Goal: Information Seeking & Learning: Check status

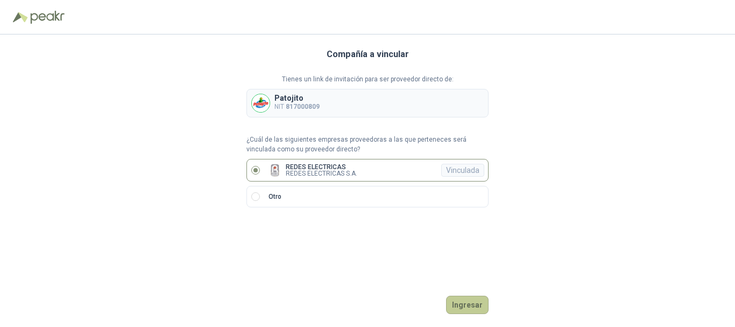
click at [461, 308] on button "Ingresar" at bounding box center [467, 305] width 43 height 18
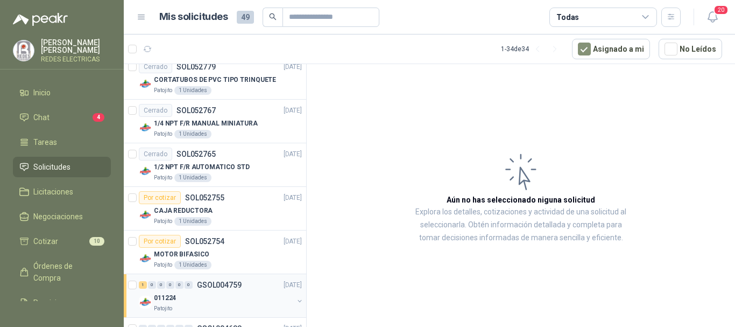
scroll to position [1231, 0]
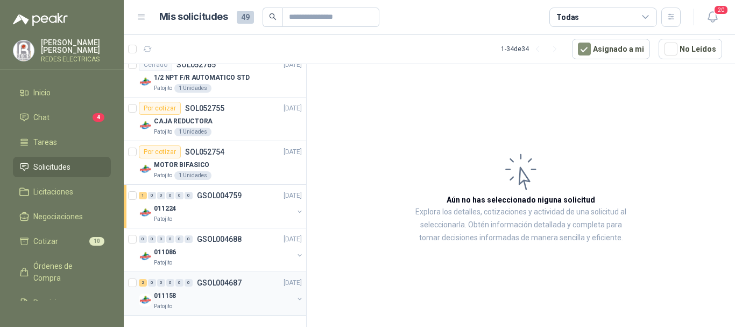
click at [207, 298] on div "011158" at bounding box center [223, 295] width 139 height 13
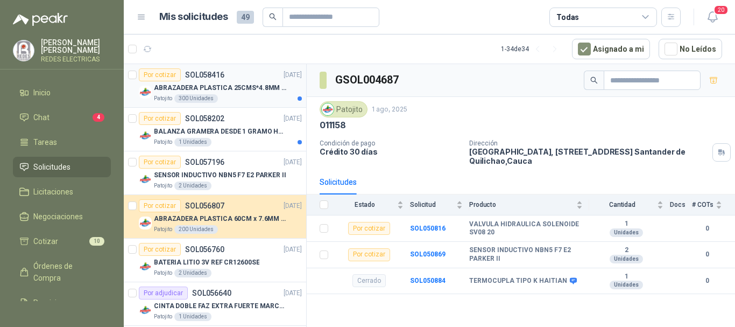
click at [215, 88] on p "ABRAZADERA PLASTICA 25CMS*4.8MM NEGRA" at bounding box center [221, 88] width 134 height 10
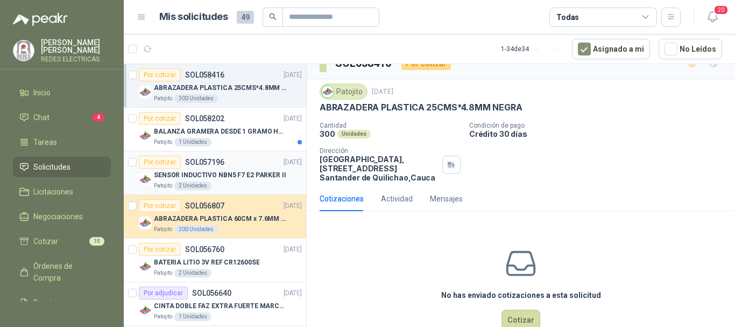
scroll to position [43, 0]
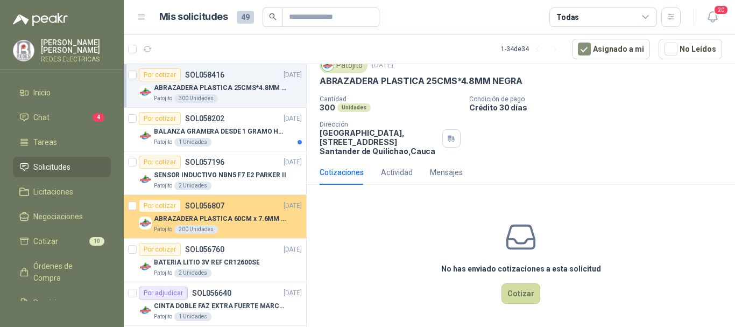
click at [221, 206] on p "SOL056807" at bounding box center [204, 206] width 39 height 8
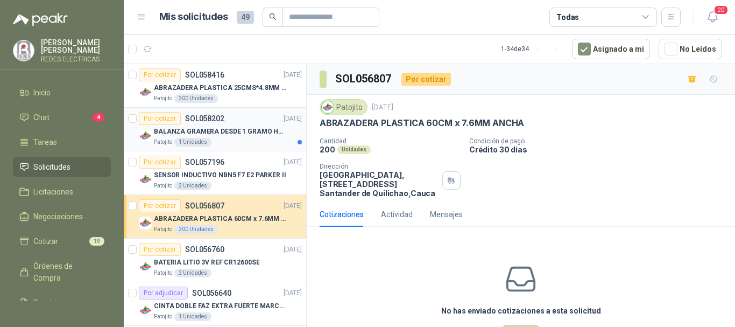
click at [233, 132] on p "BALANZA GRAMERA DESDE 1 GRAMO HASTA 5 GRAMOS" at bounding box center [221, 132] width 134 height 10
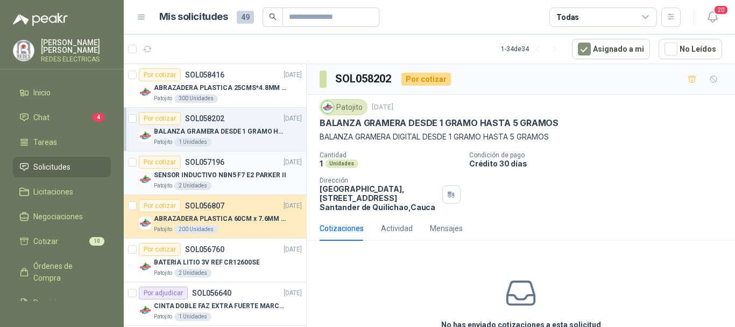
click at [239, 180] on div "SENSOR INDUCTIVO NBN5 F7 E2 PARKER II" at bounding box center [228, 175] width 148 height 13
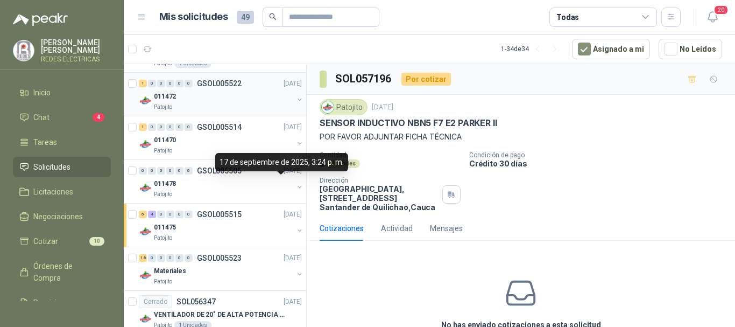
scroll to position [258, 0]
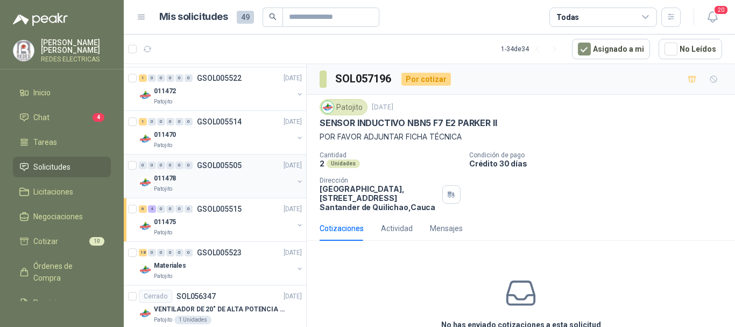
click at [195, 163] on div "0 0 0 0 0 0 GSOL005505" at bounding box center [190, 166] width 103 height 8
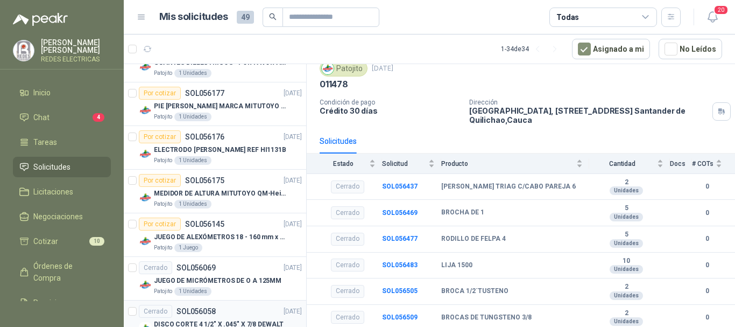
scroll to position [549, 0]
click at [211, 307] on p "SOL056058" at bounding box center [196, 311] width 39 height 8
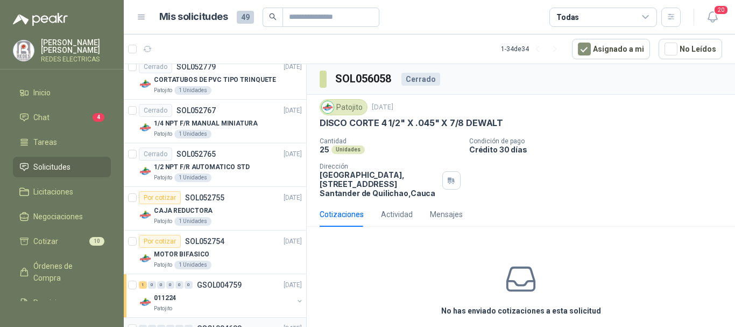
scroll to position [1231, 0]
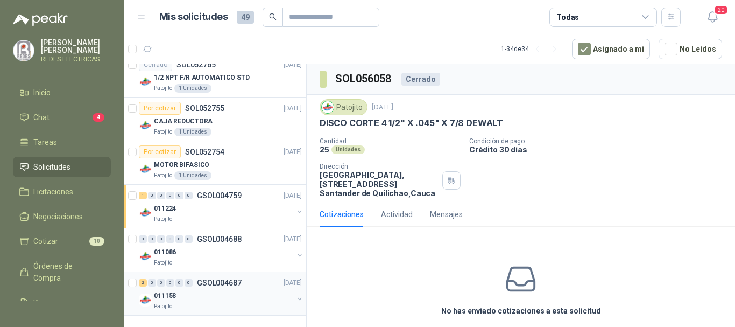
click at [187, 287] on div "2 0 0 0 0 0 GSOL004687 [DATE]" at bounding box center [221, 282] width 165 height 13
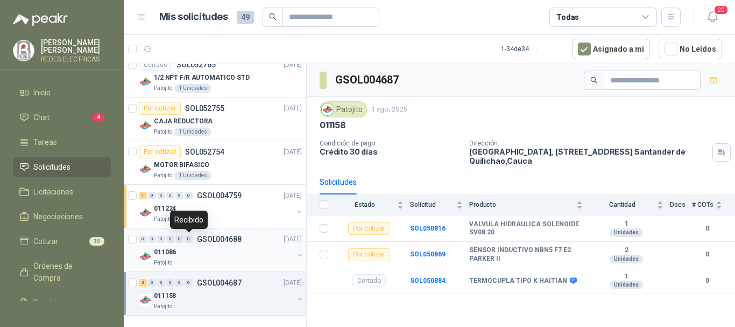
click at [187, 242] on div "0" at bounding box center [189, 239] width 8 height 8
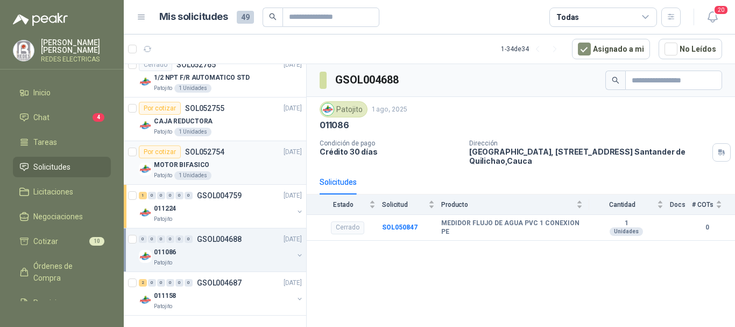
click at [184, 167] on p "MOTOR BIFASICO" at bounding box center [181, 165] width 55 height 10
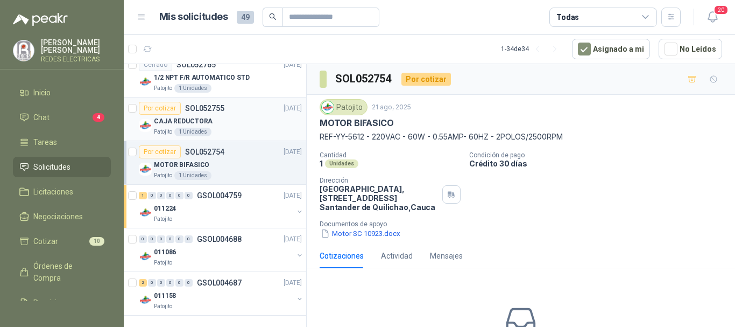
click at [178, 125] on p "CAJA REDUCTORA" at bounding box center [183, 121] width 59 height 10
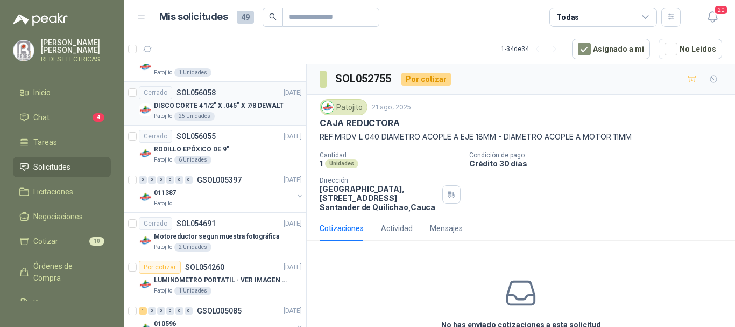
scroll to position [747, 0]
